Goal: Task Accomplishment & Management: Use online tool/utility

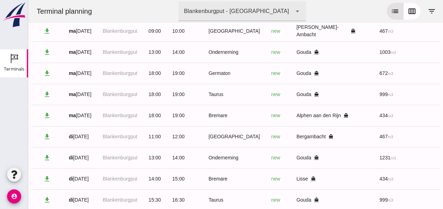
drag, startPoint x: 95, startPoint y: 151, endPoint x: 95, endPoint y: 154, distance: 3.9
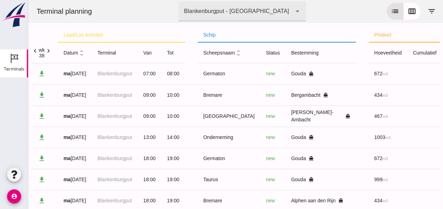
click at [47, 49] on icon "chevron_right" at bounding box center [48, 50] width 7 height 7
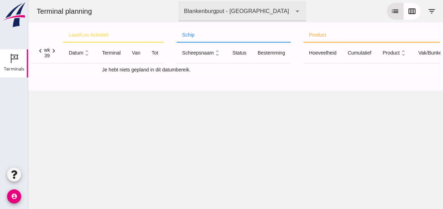
click at [40, 51] on icon "chevron_left" at bounding box center [40, 50] width 7 height 7
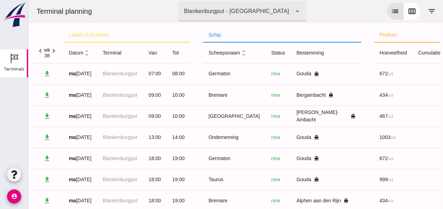
click at [54, 51] on icon "chevron_right" at bounding box center [53, 50] width 7 height 7
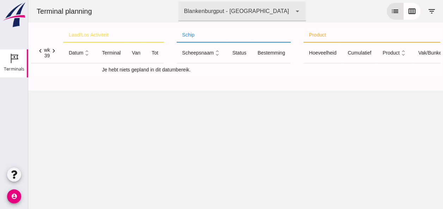
click at [40, 51] on icon "chevron_left" at bounding box center [40, 50] width 7 height 7
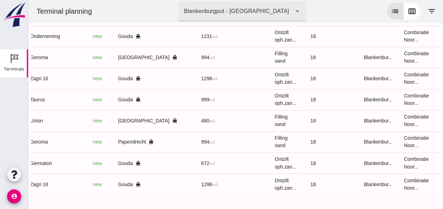
scroll to position [0, 189]
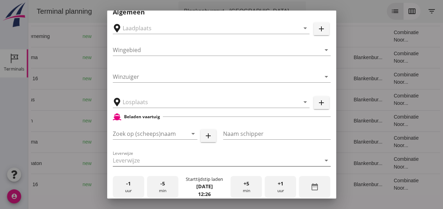
type input "Loswal Fa. J. Bos&Zonen, [GEOGRAPHIC_DATA]"
type input "Zagri 16"
type input "[PERSON_NAME]"
type input "1298"
type input "Ontzilt oph.zand [75] (6120)"
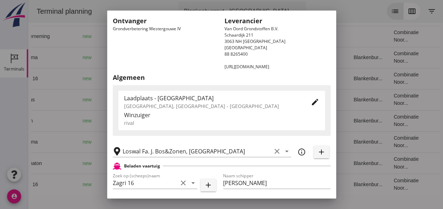
scroll to position [0, 0]
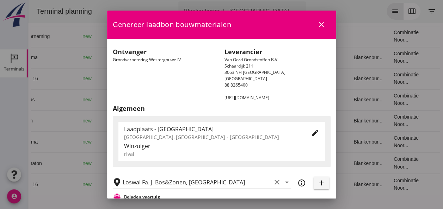
click at [317, 25] on icon "close" at bounding box center [321, 24] width 8 height 8
